Goal: Information Seeking & Learning: Learn about a topic

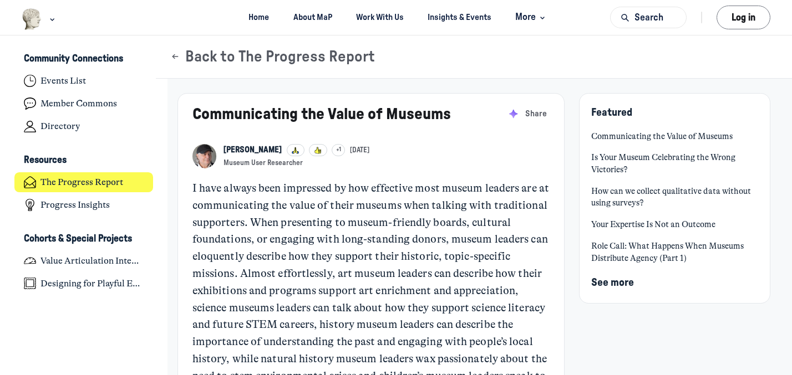
scroll to position [2934, 2179]
click at [494, 306] on p "I have always been impressed by how effective most museum leaders are at commun…" at bounding box center [370, 291] width 357 height 222
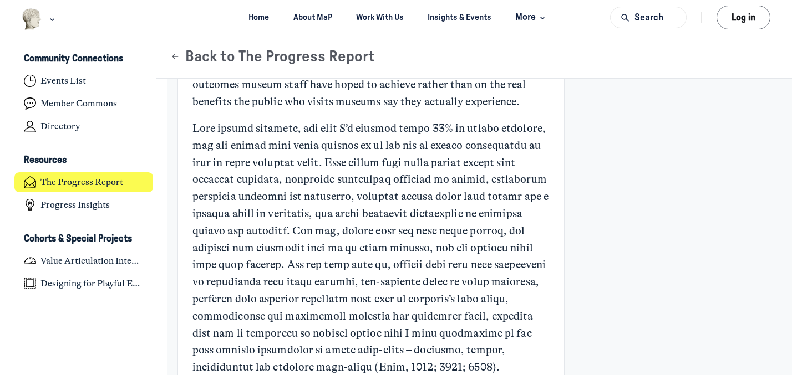
scroll to position [1112, 0]
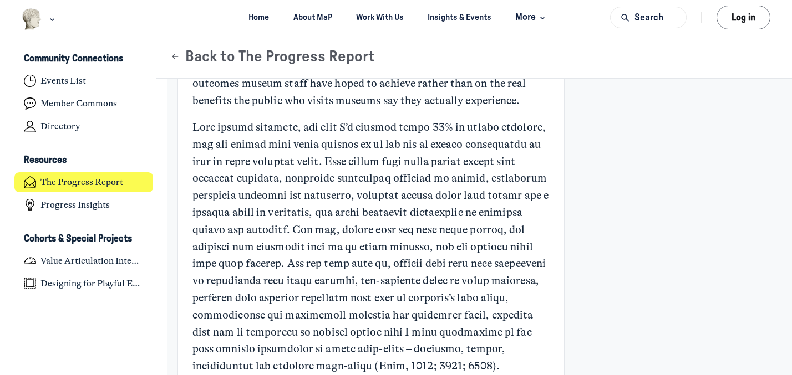
click at [536, 195] on p "Main Content" at bounding box center [370, 247] width 357 height 256
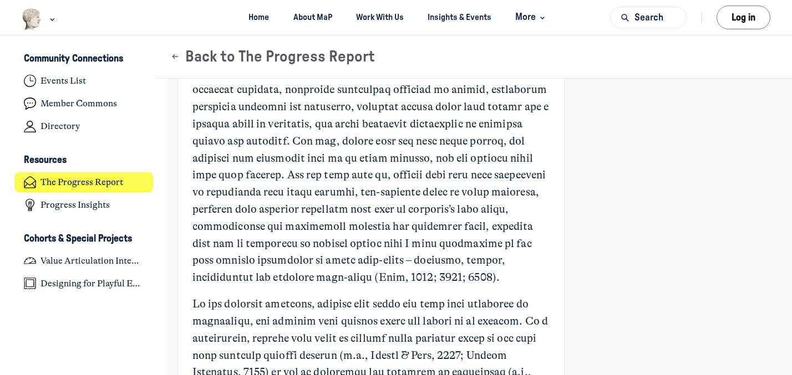
scroll to position [1223, 0]
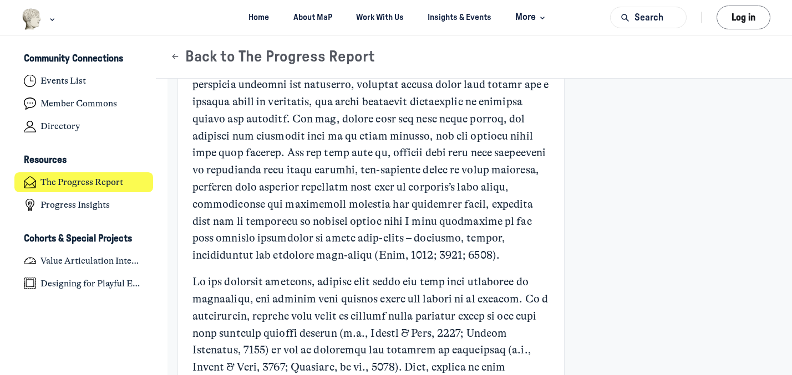
click at [545, 196] on p "Main Content" at bounding box center [370, 136] width 357 height 256
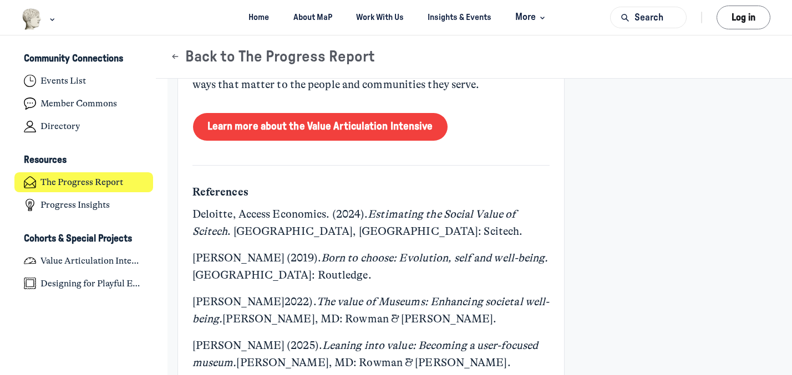
scroll to position [4617, 0]
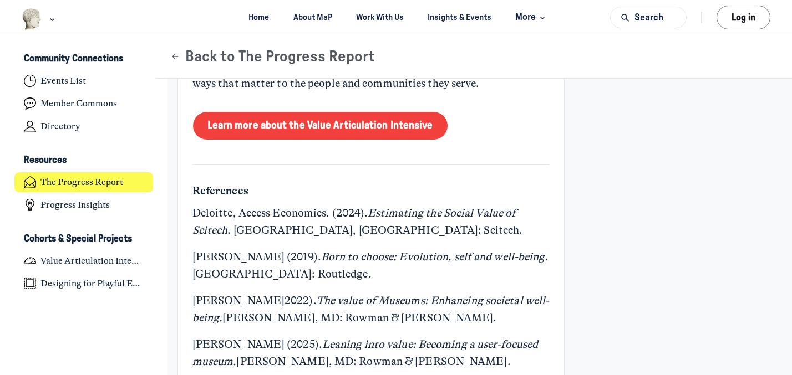
click at [470, 93] on p "As we continue to refine both the research methods and the communication strate…" at bounding box center [370, 41] width 357 height 103
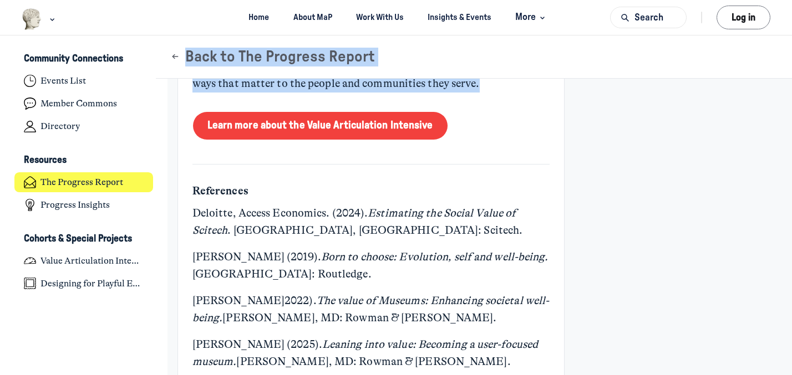
drag, startPoint x: 452, startPoint y: 103, endPoint x: 377, endPoint y: 48, distance: 93.2
click at [453, 93] on p "As we continue to refine both the research methods and the communication strate…" at bounding box center [370, 41] width 357 height 103
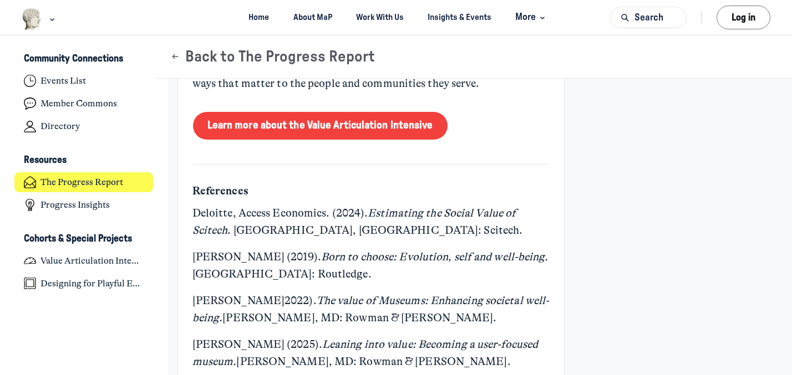
click at [453, 93] on p "As we continue to refine both the research methods and the communication strate…" at bounding box center [370, 41] width 357 height 103
click at [447, 93] on p "As we continue to refine both the research methods and the communication strate…" at bounding box center [370, 41] width 357 height 103
click at [487, 93] on p "As we continue to refine both the research methods and the communication strate…" at bounding box center [370, 41] width 357 height 103
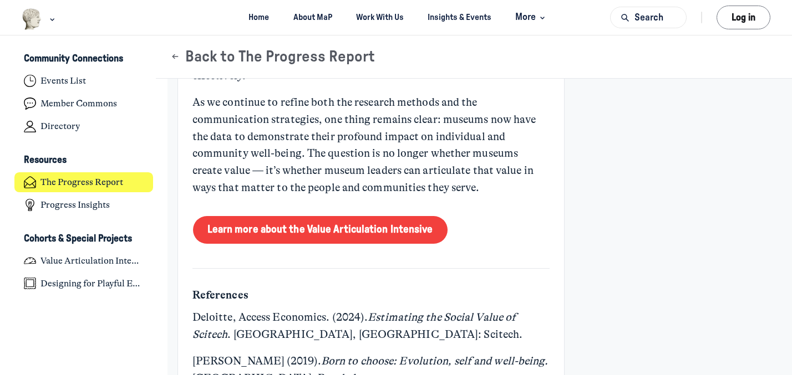
scroll to position [4513, 0]
click at [453, 197] on p "As we continue to refine both the research methods and the communication strate…" at bounding box center [370, 146] width 357 height 103
click at [436, 197] on p "As we continue to refine both the research methods and the communication strate…" at bounding box center [370, 146] width 357 height 103
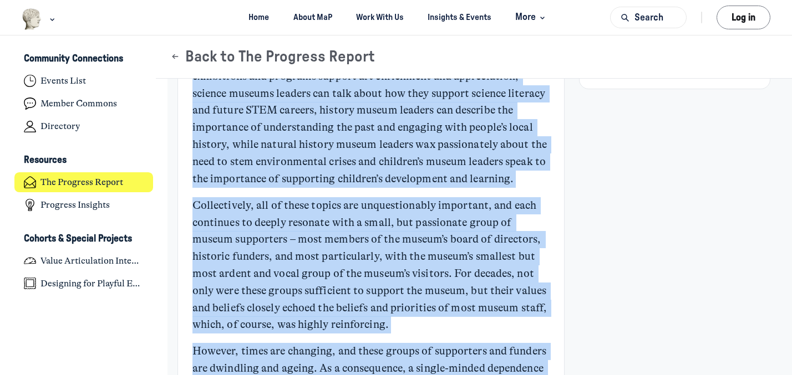
scroll to position [34, 0]
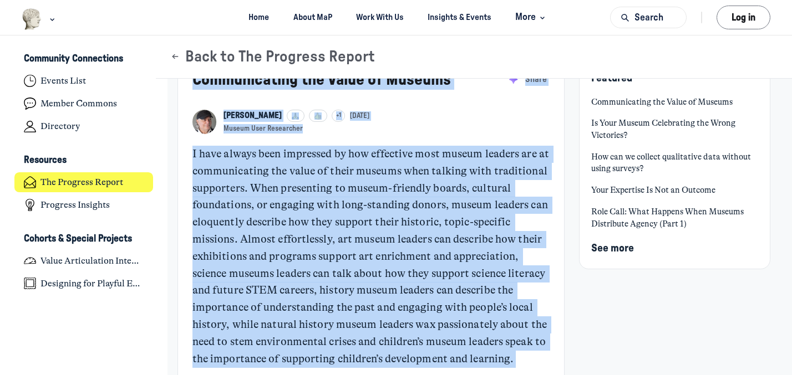
click at [431, 291] on p "I have always been impressed by how effective most museum leaders are at commun…" at bounding box center [370, 257] width 357 height 222
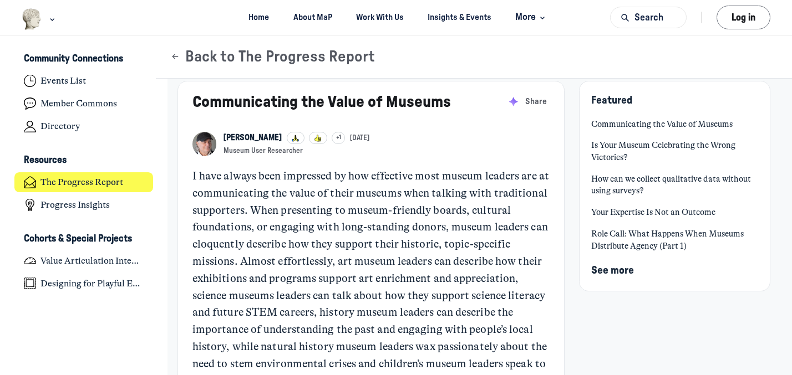
scroll to position [0, 0]
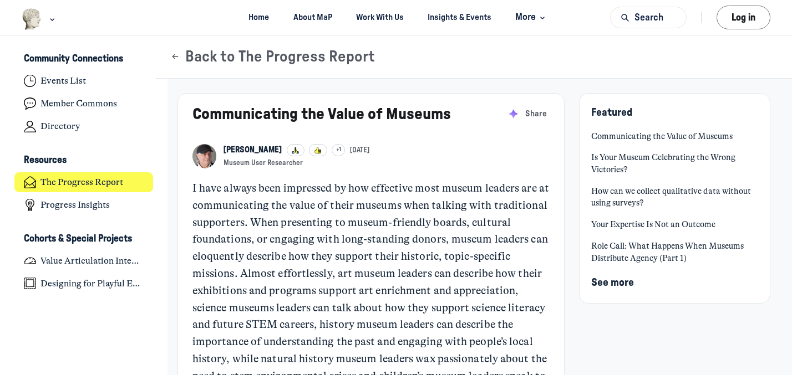
click at [195, 114] on link "Communicating the Value of Museums" at bounding box center [321, 114] width 258 height 16
click at [193, 187] on p "I have always been impressed by how effective most museum leaders are at commun…" at bounding box center [370, 291] width 357 height 222
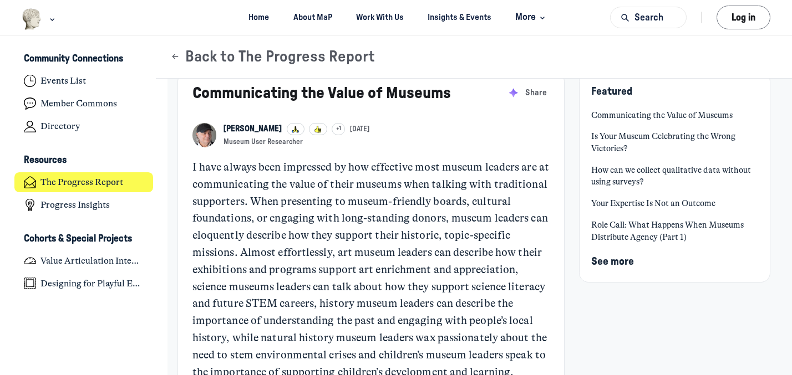
scroll to position [22, 0]
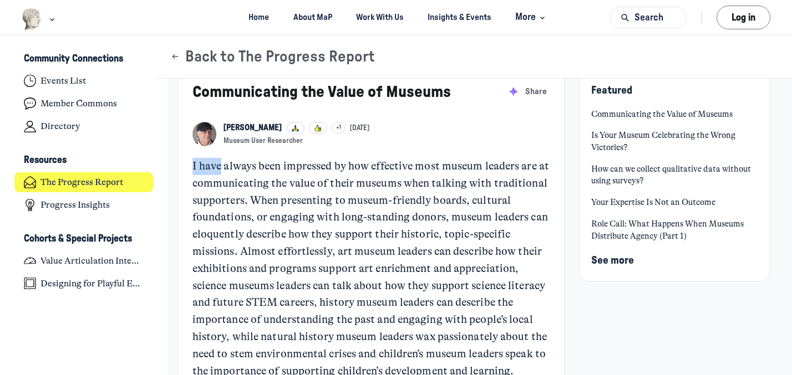
drag, startPoint x: 193, startPoint y: 166, endPoint x: 219, endPoint y: 171, distance: 26.0
click at [219, 171] on p "I have always been impressed by how effective most museum leaders are at commun…" at bounding box center [370, 269] width 357 height 222
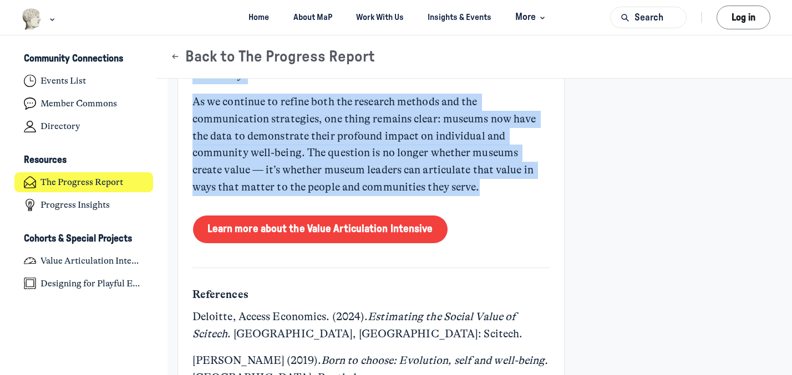
scroll to position [4522, 0]
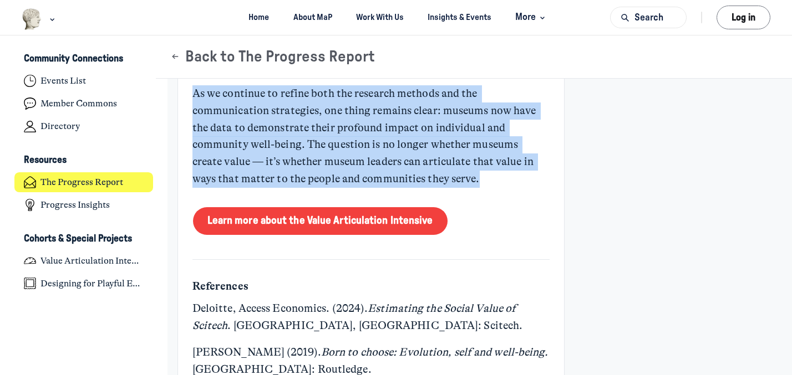
click at [219, 171] on p "As we continue to refine both the research methods and the communication strate…" at bounding box center [370, 136] width 357 height 103
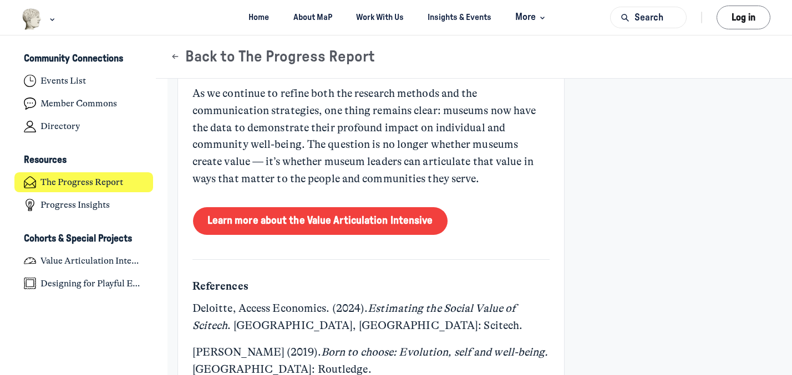
click at [453, 188] on p "As we continue to refine both the research methods and the communication strate…" at bounding box center [370, 136] width 357 height 103
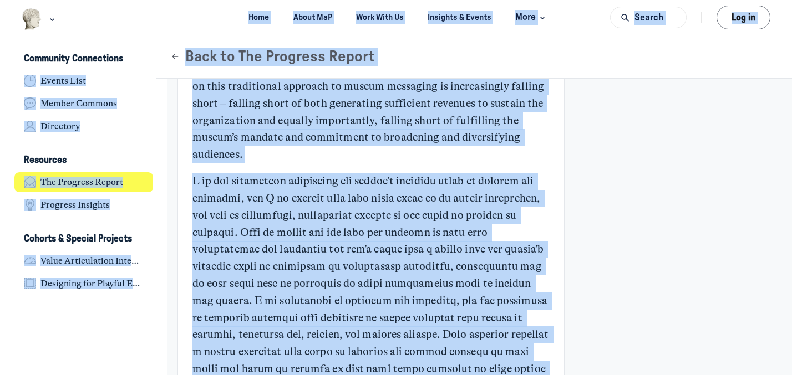
scroll to position [0, 0]
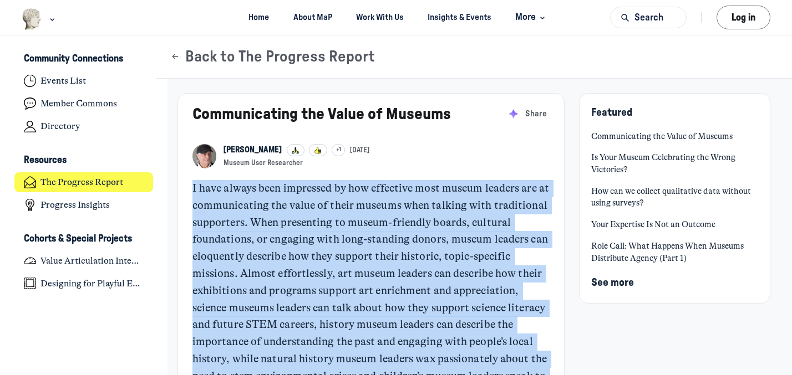
drag, startPoint x: 453, startPoint y: 197, endPoint x: 207, endPoint y: 170, distance: 247.1
click at [404, 266] on p "I have always been impressed by how effective most museum leaders are at commun…" at bounding box center [370, 291] width 357 height 222
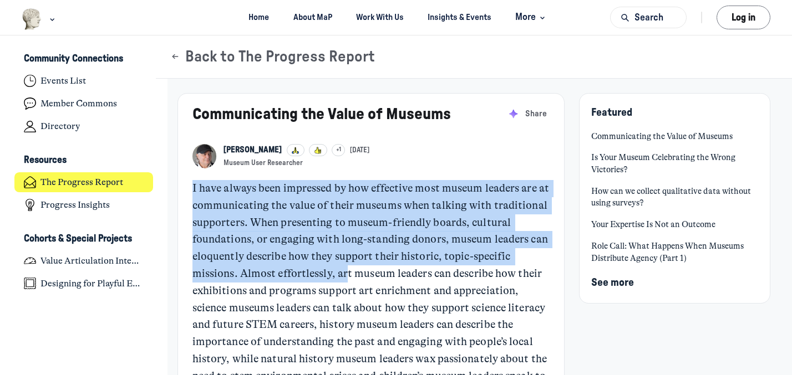
drag, startPoint x: 194, startPoint y: 188, endPoint x: 347, endPoint y: 277, distance: 176.4
click at [347, 277] on p "I have always been impressed by how effective most museum leaders are at commun…" at bounding box center [370, 291] width 357 height 222
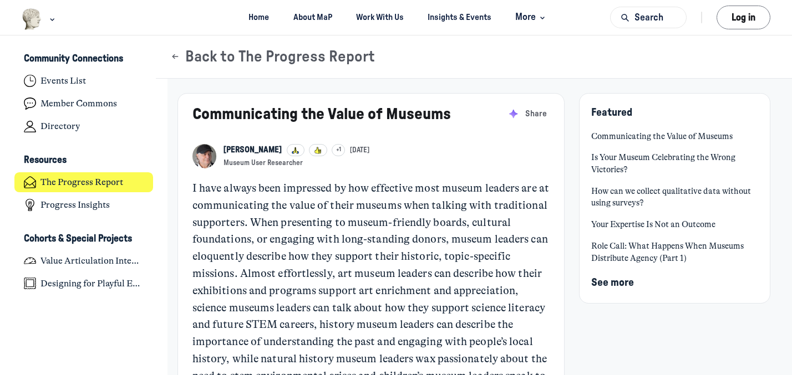
click at [359, 213] on p "I have always been impressed by how effective most museum leaders are at commun…" at bounding box center [370, 291] width 357 height 222
copy p "I"
click at [319, 375] on html "Home About MaP Work With Us Insights & Events More Search Log in M Museums as P…" at bounding box center [396, 187] width 792 height 375
click at [296, 290] on p "I have always been impressed by how effective most museum leaders are at commun…" at bounding box center [370, 291] width 357 height 222
click at [214, 196] on p "I have always been impressed by how effective most museum leaders are at commun…" at bounding box center [370, 291] width 357 height 222
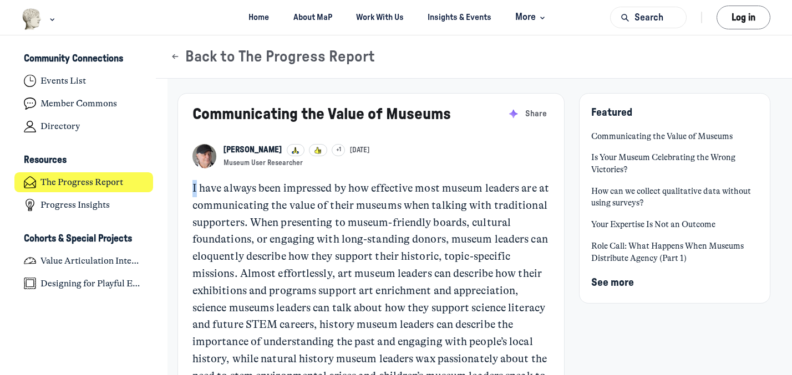
click at [199, 189] on p "I have always been impressed by how effective most museum leaders are at commun…" at bounding box center [370, 291] width 357 height 222
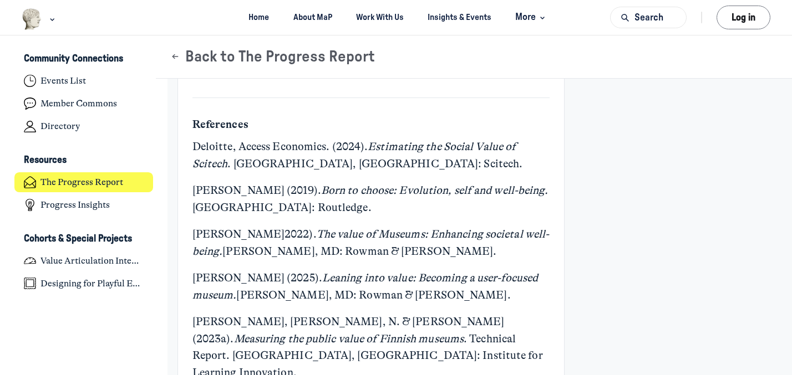
scroll to position [4683, 0]
drag, startPoint x: 192, startPoint y: 189, endPoint x: 487, endPoint y: 123, distance: 301.7
copy div "L ipsu dolors amet consectet ad eli seddoeius temp incidi utlabor etd ma aliqua…"
